Goal: Information Seeking & Learning: Learn about a topic

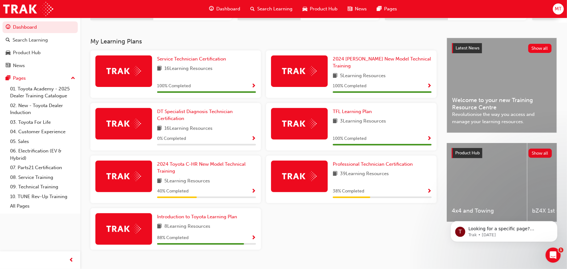
scroll to position [130, 0]
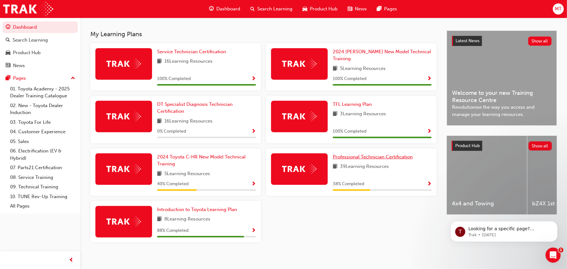
click at [348, 154] on span "Professional Technician Certification" at bounding box center [373, 157] width 80 height 6
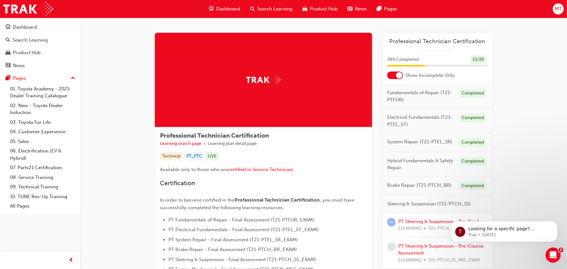
click at [391, 74] on div at bounding box center [395, 75] width 16 height 8
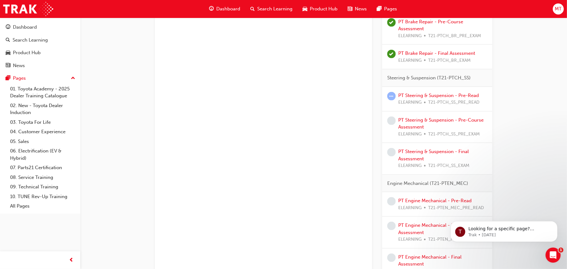
scroll to position [589, 0]
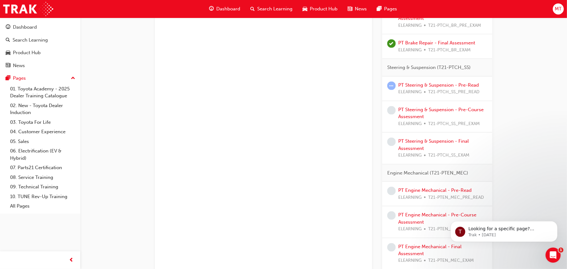
click at [477, 13] on div "MT" at bounding box center [558, 8] width 11 height 11
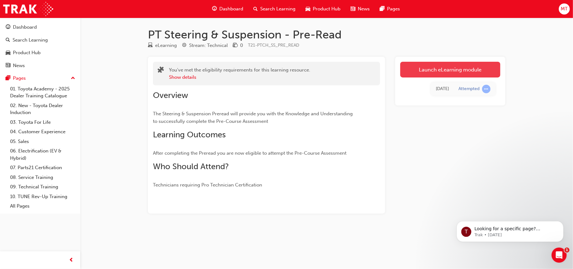
click at [439, 65] on link "Launch eLearning module" at bounding box center [450, 70] width 100 height 16
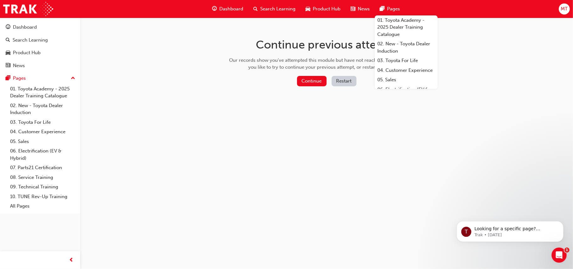
click at [338, 82] on button "Restart" at bounding box center [344, 81] width 25 height 10
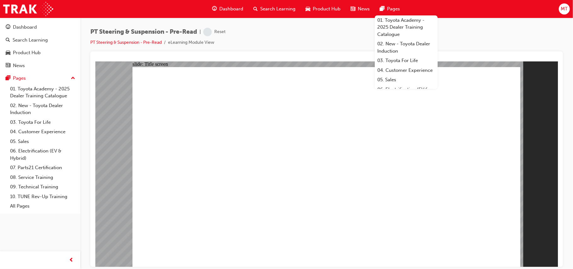
click at [480, 25] on div "PT Steering & Suspension - Pre-Read | Reset PT Steering & Suspension - Pre-Read…" at bounding box center [326, 135] width 493 height 235
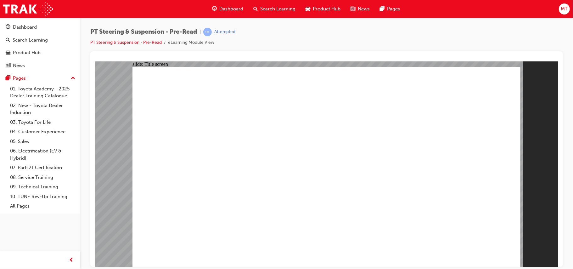
click at [573, 78] on div "PT Steering & Suspension - Pre-Read | Attempted PT Steering & Suspension - Pre-…" at bounding box center [326, 135] width 493 height 235
drag, startPoint x: 571, startPoint y: 0, endPoint x: 393, endPoint y: 48, distance: 183.5
click at [393, 48] on div "PT Steering & Suspension - Pre-Read | Attempted PT Steering & Suspension - Pre-…" at bounding box center [326, 40] width 473 height 24
drag, startPoint x: 573, startPoint y: 85, endPoint x: 573, endPoint y: 88, distance: 3.5
click at [573, 88] on div "PT Steering & Suspension - Pre-Read | Attempted PT Steering & Suspension - Pre-…" at bounding box center [326, 135] width 493 height 235
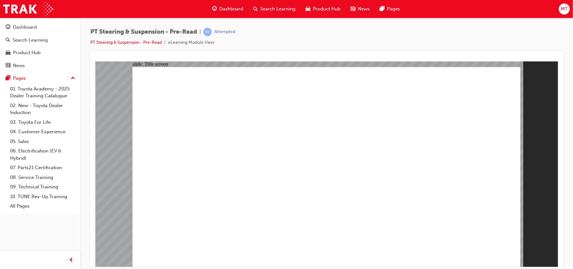
click at [85, 127] on div "PT Steering & Suspension - Pre-Read | Attempted PT Steering & Suspension - Pre-…" at bounding box center [326, 135] width 493 height 235
click at [92, 124] on div at bounding box center [326, 158] width 473 height 215
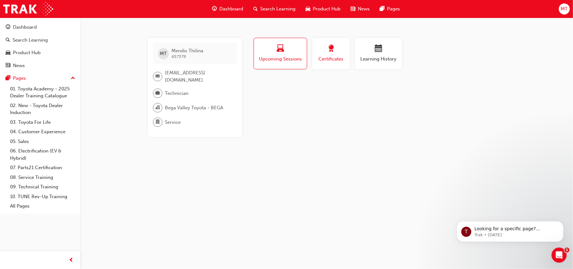
click at [324, 64] on button "Certificates" at bounding box center [331, 53] width 38 height 31
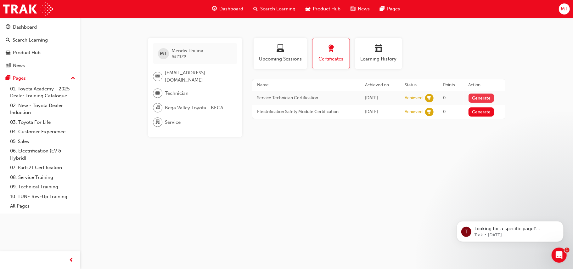
click at [482, 98] on button "Generate" at bounding box center [482, 97] width 26 height 9
click at [380, 45] on span "calendar-icon" at bounding box center [379, 49] width 8 height 8
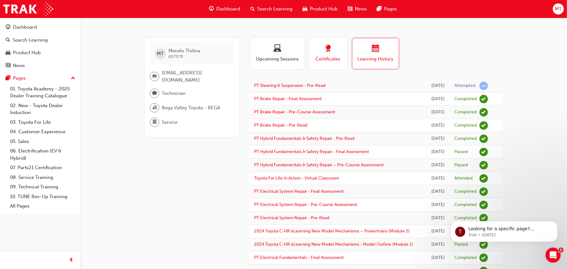
click at [338, 42] on button "Certificates" at bounding box center [328, 53] width 38 height 31
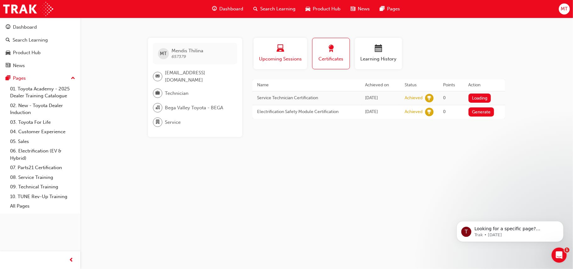
click at [284, 45] on div "button" at bounding box center [280, 50] width 44 height 10
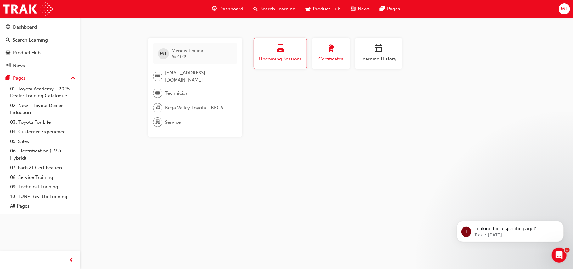
click at [340, 51] on div "button" at bounding box center [331, 50] width 28 height 10
